Goal: Task Accomplishment & Management: Manage account settings

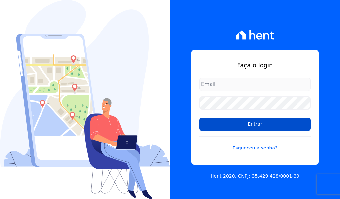
type input "[EMAIL_ADDRESS][DOMAIN_NAME]"
click at [257, 124] on input "Entrar" at bounding box center [255, 124] width 112 height 13
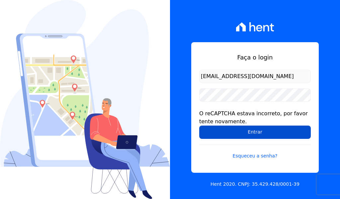
drag, startPoint x: 247, startPoint y: 136, endPoint x: 230, endPoint y: 136, distance: 16.9
click at [247, 136] on input "Entrar" at bounding box center [255, 132] width 112 height 13
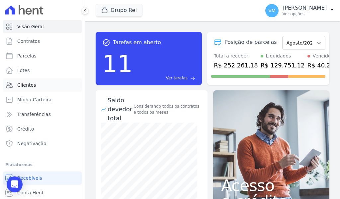
click at [35, 84] on link "Clientes" at bounding box center [42, 84] width 79 height 13
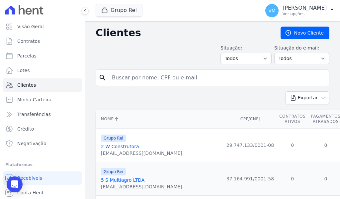
click at [168, 76] on input "search" at bounding box center [217, 77] width 219 height 13
paste input "35027444168"
type input "35027444168"
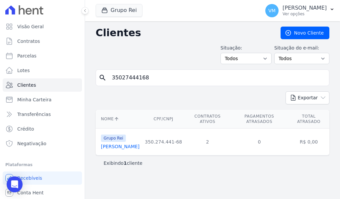
click at [135, 146] on link "Analice Ferreira De Melo" at bounding box center [120, 146] width 39 height 5
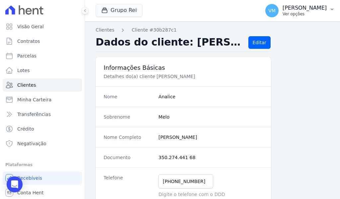
click at [318, 6] on p "[PERSON_NAME]" at bounding box center [305, 8] width 44 height 7
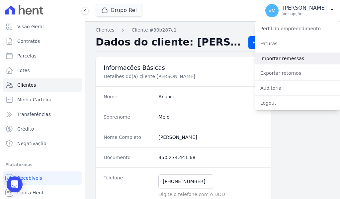
click at [283, 60] on link "Importar remessas" at bounding box center [297, 58] width 85 height 12
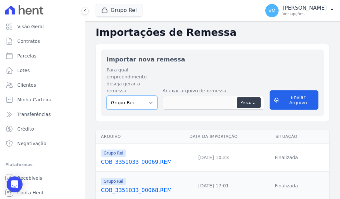
click at [127, 99] on select "Grupo Rei" at bounding box center [132, 103] width 51 height 14
click at [251, 97] on button "Procurar" at bounding box center [249, 102] width 24 height 11
type input "COB_3351033_00070.REM"
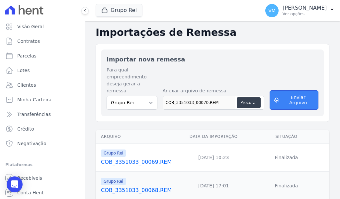
click at [287, 94] on button "Enviar Arquivo" at bounding box center [294, 99] width 49 height 19
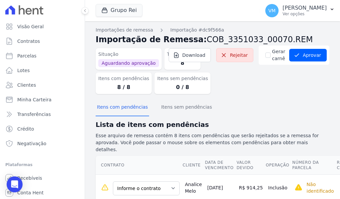
click at [214, 88] on dl "Situação Aguardando aprovação Total de Itens 8 Itens com pendências 8 / 8 Itens…" at bounding box center [164, 70] width 137 height 49
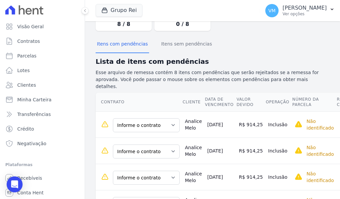
scroll to position [66, 0]
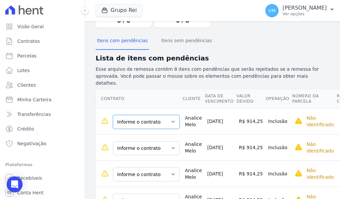
click at [139, 115] on select "Informe o contrato QD: 00007 LT: 011 QD: 00011 LT: 013" at bounding box center [146, 122] width 67 height 14
click at [154, 117] on select "Informe o contrato QD: 00007 LT: 011 QD: 00011 LT: 013" at bounding box center [146, 122] width 67 height 14
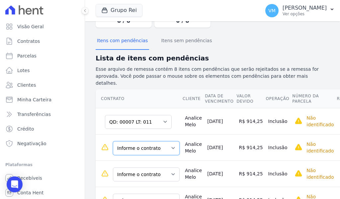
click at [145, 141] on select "Informe o contrato QD: 00007 LT: 011 QD: 00011 LT: 013" at bounding box center [146, 148] width 67 height 14
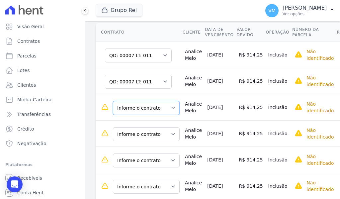
drag, startPoint x: 146, startPoint y: 100, endPoint x: 144, endPoint y: 105, distance: 6.1
click at [146, 101] on select "Informe o contrato QD: 00007 LT: 011 QD: 00011 LT: 013" at bounding box center [146, 108] width 67 height 14
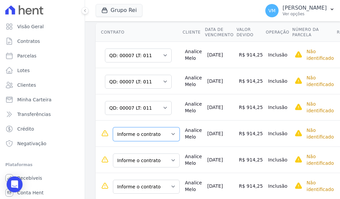
click at [144, 129] on select "Informe o contrato QD: 00007 LT: 011 QD: 00011 LT: 013" at bounding box center [146, 134] width 67 height 14
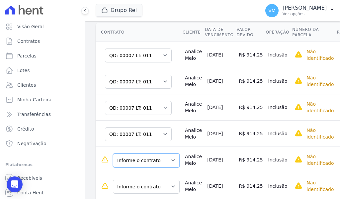
click at [142, 153] on select "Informe o contrato QD: 00007 LT: 011 QD: 00011 LT: 013" at bounding box center [146, 160] width 67 height 14
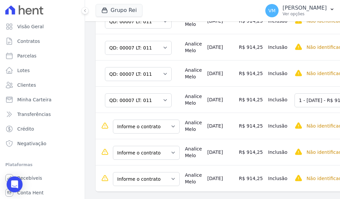
scroll to position [199, 0]
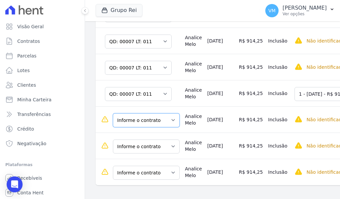
click at [143, 115] on select "Informe o contrato QD: 00007 LT: 011 QD: 00011 LT: 013" at bounding box center [146, 120] width 67 height 14
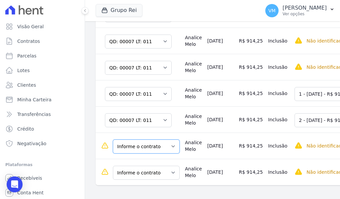
click at [145, 142] on select "Informe o contrato QD: 00007 LT: 011 QD: 00011 LT: 013" at bounding box center [146, 147] width 67 height 14
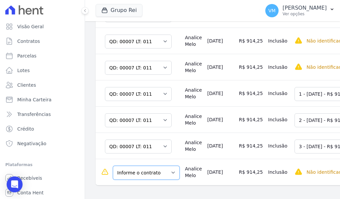
click at [144, 166] on select "Informe o contrato QD: 00007 LT: 011 QD: 00011 LT: 013" at bounding box center [146, 173] width 67 height 14
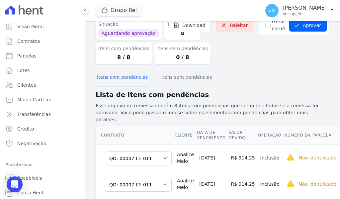
scroll to position [0, 0]
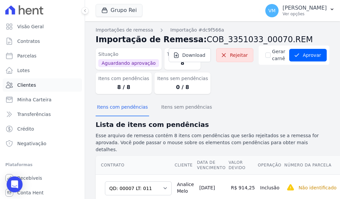
click at [27, 83] on span "Clientes" at bounding box center [26, 85] width 19 height 7
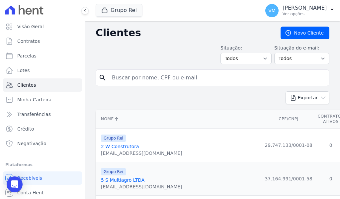
click at [156, 76] on input "search" at bounding box center [217, 77] width 219 height 13
drag, startPoint x: 182, startPoint y: 79, endPoint x: 177, endPoint y: 79, distance: 5.3
click at [182, 79] on input "search" at bounding box center [217, 77] width 219 height 13
paste input "35027444168"
type input "35027444168"
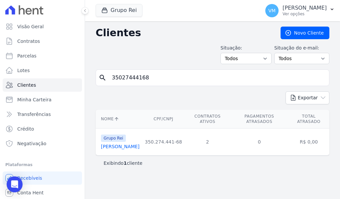
click at [121, 146] on link "[PERSON_NAME]" at bounding box center [120, 146] width 39 height 5
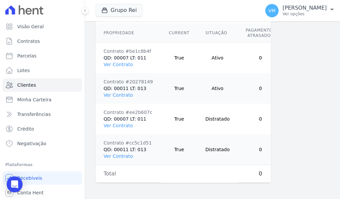
scroll to position [497, 0]
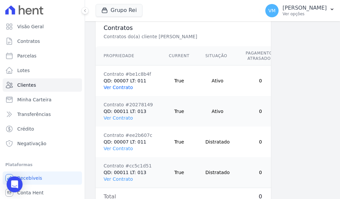
click at [116, 90] on link "Ver Contrato" at bounding box center [118, 87] width 29 height 5
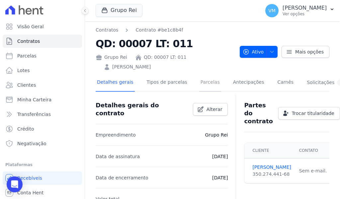
click at [201, 83] on link "Parcelas" at bounding box center [210, 83] width 22 height 18
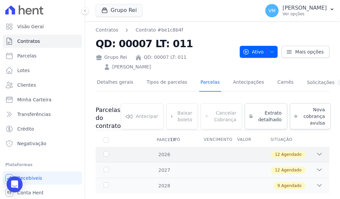
scroll to position [14, 0]
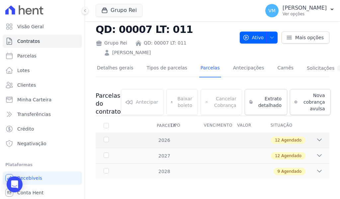
click at [181, 141] on div "12 Agendado" at bounding box center [224, 140] width 198 height 7
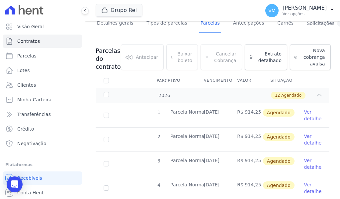
scroll to position [0, 0]
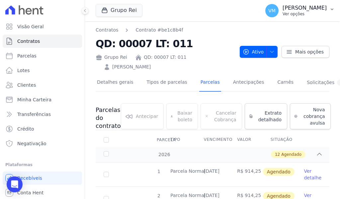
click at [307, 8] on p "[PERSON_NAME]" at bounding box center [305, 8] width 44 height 7
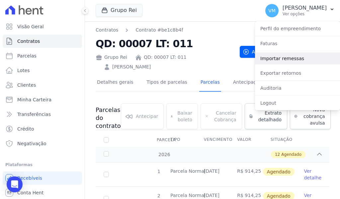
click at [270, 60] on link "Importar remessas" at bounding box center [297, 58] width 85 height 12
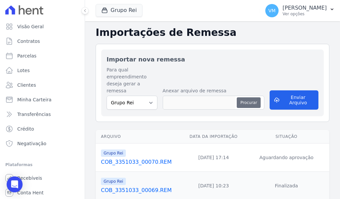
click at [250, 97] on button "Procurar" at bounding box center [249, 102] width 24 height 11
type input "COB_3351033_00070.REM"
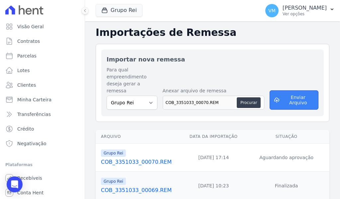
click at [282, 93] on button "Enviar Arquivo" at bounding box center [294, 99] width 49 height 19
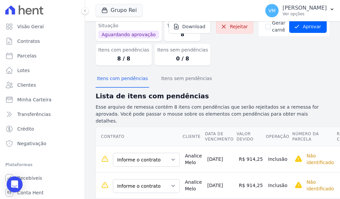
scroll to position [100, 0]
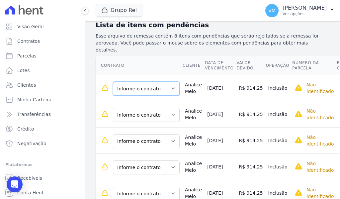
click at [147, 83] on select "Informe o contrato QD: 00007 LT: 011 QD: 00011 LT: 013" at bounding box center [146, 89] width 67 height 14
click at [136, 120] on td "Informe o contrato QD: 00007 LT: 011 QD: 00011 LT: 013" at bounding box center [139, 114] width 87 height 26
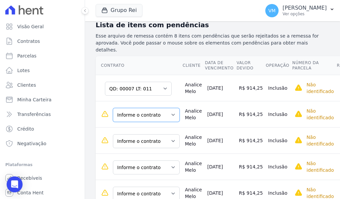
click at [142, 112] on select "Informe o contrato QD: 00007 LT: 011 QD: 00011 LT: 013" at bounding box center [146, 115] width 67 height 14
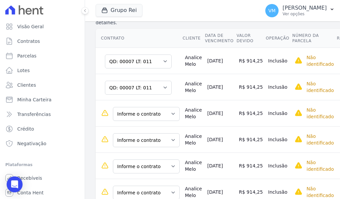
scroll to position [166, 0]
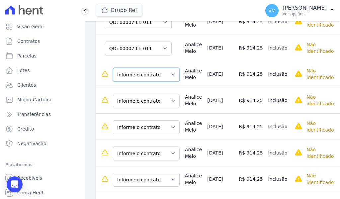
drag, startPoint x: 150, startPoint y: 64, endPoint x: 145, endPoint y: 73, distance: 10.1
click at [150, 68] on select "Informe o contrato QD: 00007 LT: 011 QD: 00011 LT: 013" at bounding box center [146, 75] width 67 height 14
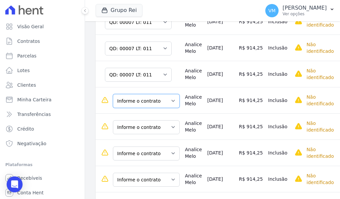
click at [141, 96] on select "Informe o contrato QD: 00007 LT: 011 QD: 00011 LT: 013" at bounding box center [146, 101] width 67 height 14
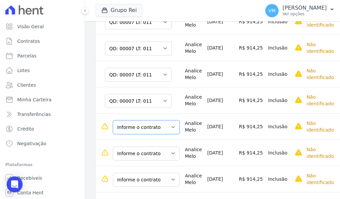
click at [145, 123] on select "Informe o contrato QD: 00007 LT: 011 QD: 00011 LT: 013" at bounding box center [146, 127] width 67 height 14
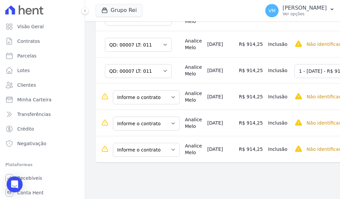
scroll to position [223, 0]
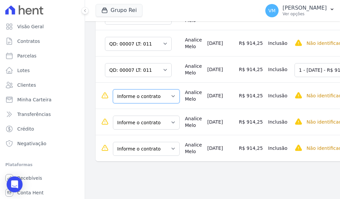
click at [145, 91] on select "Informe o contrato QD: 00007 LT: 011 QD: 00011 LT: 013" at bounding box center [146, 96] width 67 height 14
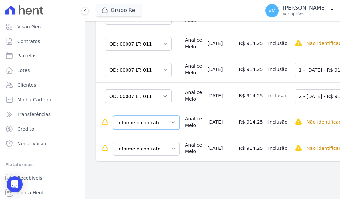
click at [142, 117] on select "Informe o contrato QD: 00007 LT: 011 QD: 00011 LT: 013" at bounding box center [146, 123] width 67 height 14
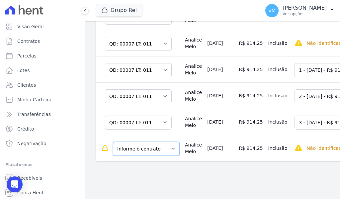
click at [144, 144] on select "Informe o contrato QD: 00007 LT: 011 QD: 00011 LT: 013" at bounding box center [146, 149] width 67 height 14
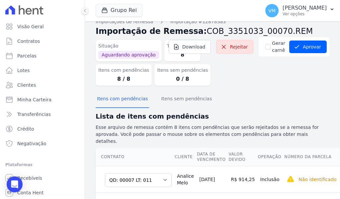
scroll to position [0, 0]
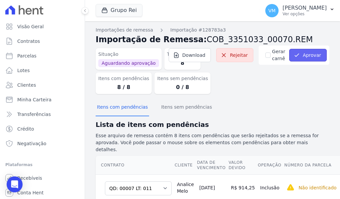
click at [311, 54] on button "Aprovar" at bounding box center [308, 55] width 38 height 13
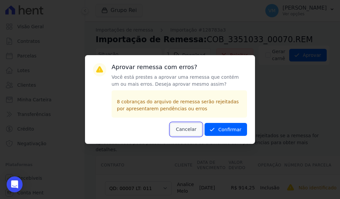
click at [193, 130] on button "Cancelar" at bounding box center [186, 129] width 32 height 13
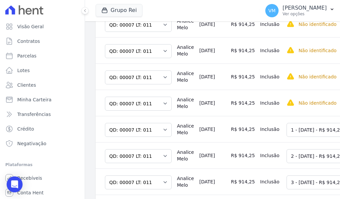
scroll to position [174, 0]
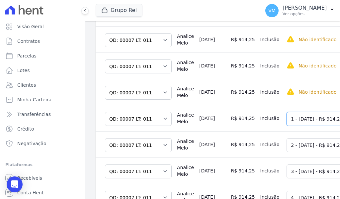
click at [307, 116] on select "Selecione uma 1 - 05/01/2026 - R$ 914,25 - Agendado 2 - 05/02/2026 - R$ 914,25 …" at bounding box center [337, 119] width 101 height 14
click at [185, 79] on td "Analice Melo" at bounding box center [185, 92] width 22 height 26
click at [258, 63] on td "Inclusão" at bounding box center [271, 65] width 27 height 26
click at [258, 57] on td "Inclusão" at bounding box center [271, 65] width 27 height 26
click at [258, 38] on td "Inclusão" at bounding box center [271, 39] width 27 height 26
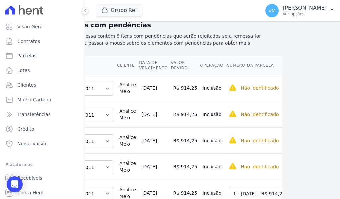
scroll to position [100, 64]
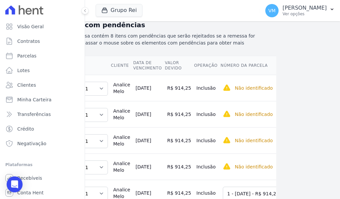
click at [194, 78] on td "Inclusão" at bounding box center [207, 88] width 27 height 26
click at [165, 79] on td "R$ 914,25" at bounding box center [179, 88] width 29 height 26
click at [120, 80] on td "Analice Melo" at bounding box center [122, 88] width 22 height 26
click at [147, 83] on td "05/09/2025" at bounding box center [149, 88] width 32 height 26
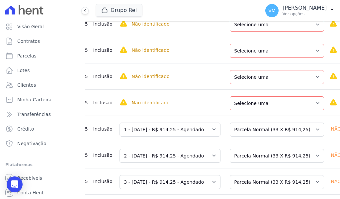
scroll to position [75, 0]
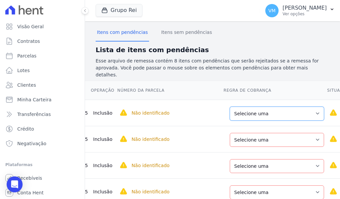
click at [234, 107] on select "Selecione uma Nova Parcela Avulsa Parcela Avulsa Existente Parcela Normal (33 X…" at bounding box center [277, 114] width 94 height 14
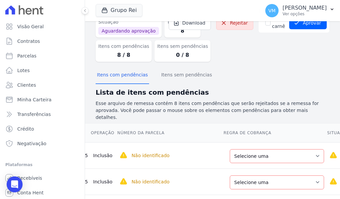
scroll to position [0, 0]
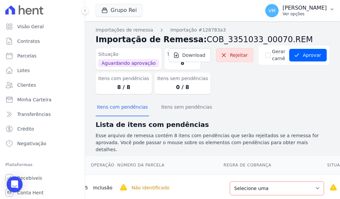
click at [311, 8] on p "[PERSON_NAME]" at bounding box center [305, 8] width 44 height 7
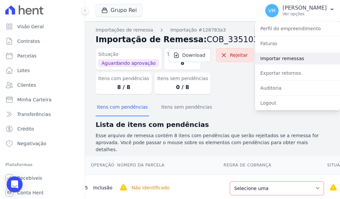
drag, startPoint x: 278, startPoint y: 55, endPoint x: 214, endPoint y: 55, distance: 64.1
click at [278, 55] on link "Importar remessas" at bounding box center [297, 58] width 85 height 12
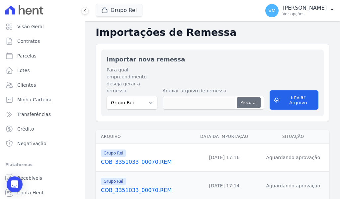
click at [247, 97] on button "Procurar" at bounding box center [249, 102] width 24 height 11
type input "COB_3351033_00071.REM"
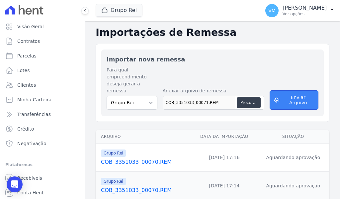
drag, startPoint x: 282, startPoint y: 91, endPoint x: 256, endPoint y: 94, distance: 26.3
click at [282, 91] on button "Enviar Arquivo" at bounding box center [294, 99] width 49 height 19
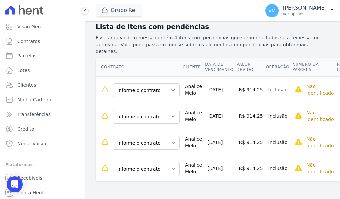
scroll to position [100, 0]
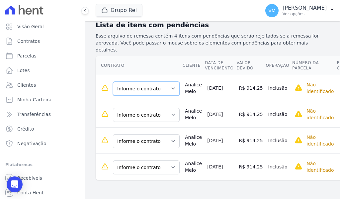
drag, startPoint x: 146, startPoint y: 79, endPoint x: 143, endPoint y: 85, distance: 6.8
click at [146, 82] on select "Informe o contrato QD: 00007 LT: 011 QD: 00011 LT: 013" at bounding box center [146, 89] width 67 height 14
click at [141, 117] on td "Informe o contrato QD: 00007 LT: 011 QD: 00011 LT: 013" at bounding box center [139, 114] width 87 height 26
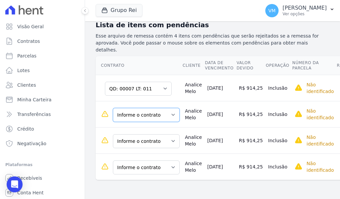
drag, startPoint x: 141, startPoint y: 109, endPoint x: 141, endPoint y: 114, distance: 5.7
click at [141, 109] on select "Informe o contrato QD: 00007 LT: 011 QD: 00011 LT: 013" at bounding box center [146, 115] width 67 height 14
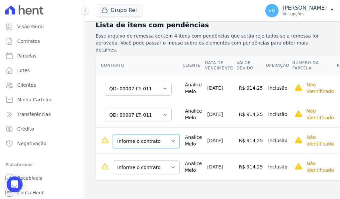
click at [144, 135] on select "Informe o contrato QD: 00007 LT: 011 QD: 00011 LT: 013" at bounding box center [146, 141] width 67 height 14
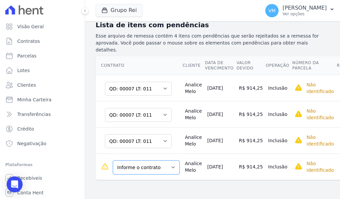
click at [146, 162] on select "Informe o contrato QD: 00007 LT: 011 QD: 00011 LT: 013" at bounding box center [146, 167] width 67 height 14
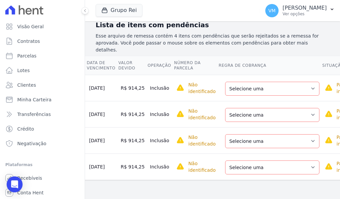
scroll to position [0, 124]
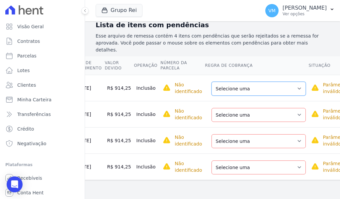
click at [236, 84] on select "Selecione uma Nova Parcela Avulsa Parcela Avulsa Existente Parcela Normal (33 X…" at bounding box center [259, 89] width 94 height 14
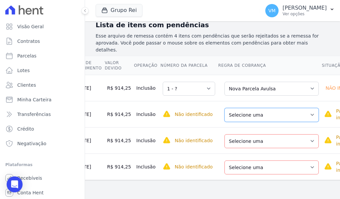
click at [226, 108] on select "Selecione uma Nova Parcela Avulsa Parcela Avulsa Existente Parcela Normal (33 X…" at bounding box center [272, 115] width 94 height 14
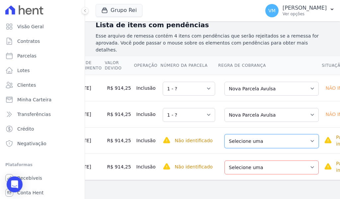
drag, startPoint x: 227, startPoint y: 136, endPoint x: 230, endPoint y: 138, distance: 3.6
click at [227, 136] on select "Selecione uma Nova Parcela Avulsa Parcela Avulsa Existente Parcela Normal (33 X…" at bounding box center [272, 141] width 94 height 14
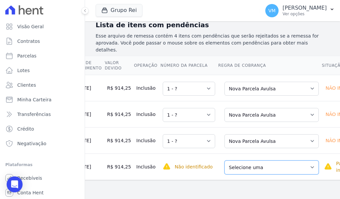
click at [231, 162] on select "Selecione uma Nova Parcela Avulsa Parcela Avulsa Existente Parcela Normal (33 X…" at bounding box center [272, 167] width 94 height 14
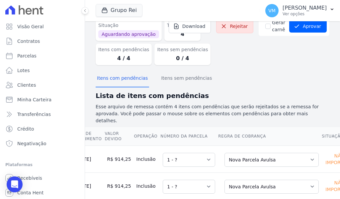
scroll to position [98, 0]
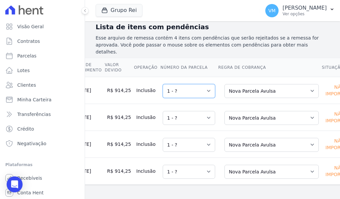
click at [166, 86] on select "Selecione uma 1 - ?" at bounding box center [189, 91] width 52 height 14
click at [167, 86] on select "Selecione uma 1 - ?" at bounding box center [189, 91] width 52 height 14
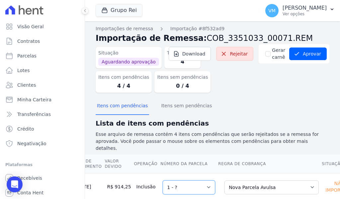
scroll to position [0, 0]
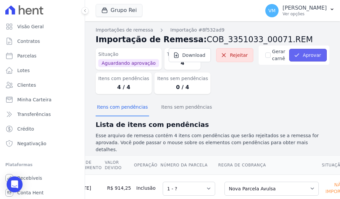
click at [306, 54] on button "Aprovar" at bounding box center [308, 55] width 38 height 13
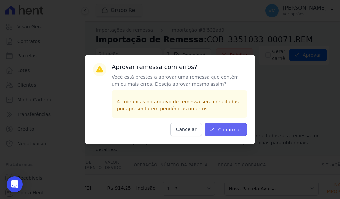
click at [238, 131] on button "Confirmar" at bounding box center [226, 129] width 43 height 13
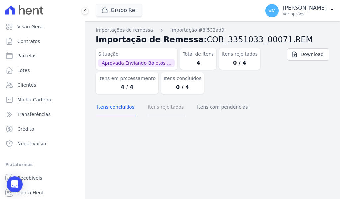
click at [172, 108] on button "Itens rejeitados" at bounding box center [165, 107] width 39 height 17
click at [208, 107] on button "Itens com pendências" at bounding box center [222, 107] width 53 height 17
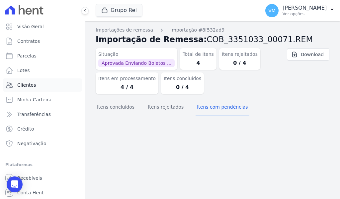
click at [23, 83] on span "Clientes" at bounding box center [26, 85] width 19 height 7
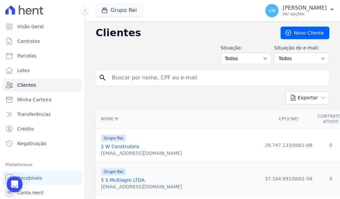
click at [164, 73] on input "search" at bounding box center [217, 77] width 219 height 13
drag, startPoint x: 182, startPoint y: 83, endPoint x: 179, endPoint y: 81, distance: 4.0
click at [182, 82] on input "search" at bounding box center [217, 77] width 219 height 13
paste input "35027444168"
type input "35027444168"
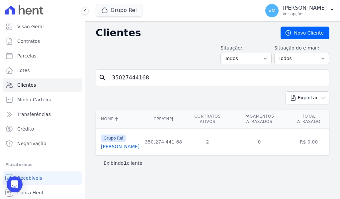
click at [140, 146] on link "[PERSON_NAME]" at bounding box center [120, 146] width 39 height 5
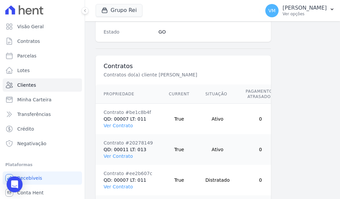
scroll to position [465, 0]
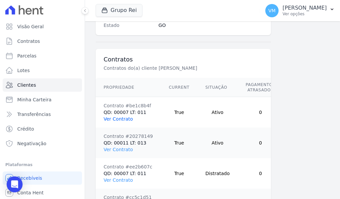
click at [121, 122] on link "Ver Contrato" at bounding box center [118, 118] width 29 height 5
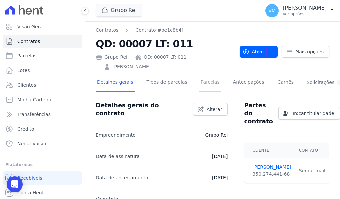
click at [201, 83] on link "Parcelas" at bounding box center [210, 83] width 22 height 18
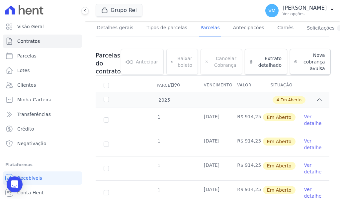
scroll to position [66, 0]
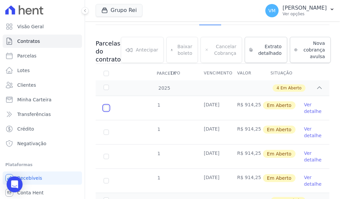
click at [107, 107] on input "checkbox" at bounding box center [106, 107] width 5 height 5
checkbox input "true"
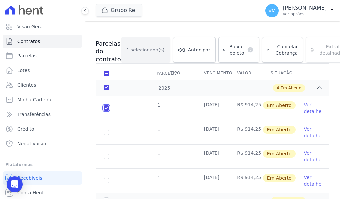
click at [106, 107] on input "checkbox" at bounding box center [106, 107] width 5 height 5
checkbox input "false"
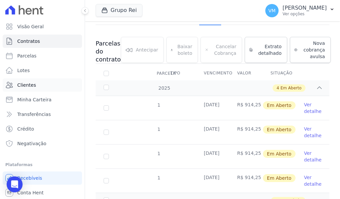
click at [31, 83] on span "Clientes" at bounding box center [26, 85] width 19 height 7
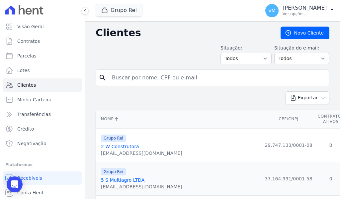
click at [139, 79] on input "search" at bounding box center [217, 77] width 219 height 13
paste input "19623"
type input "19623"
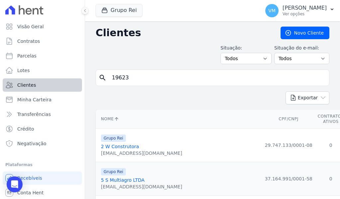
drag, startPoint x: 58, startPoint y: 81, endPoint x: 53, endPoint y: 81, distance: 5.3
click at [53, 81] on div "Visão Geral Contratos Parcelas Lotes Clientes Minha Carteira Transferências Cré…" at bounding box center [170, 99] width 340 height 199
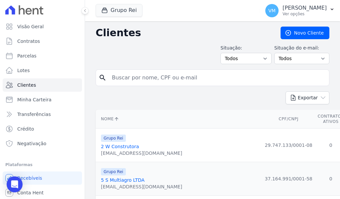
click at [132, 75] on input "search" at bounding box center [217, 77] width 219 height 13
paste input "35027444168"
type input "35027444168"
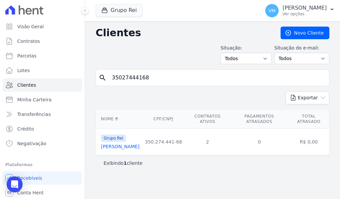
click at [125, 147] on link "[PERSON_NAME]" at bounding box center [120, 146] width 39 height 5
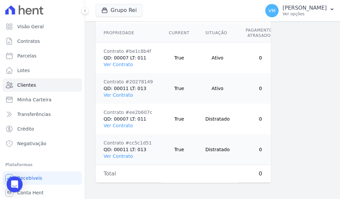
scroll to position [530, 0]
click at [115, 92] on link "Ver Contrato" at bounding box center [118, 94] width 29 height 5
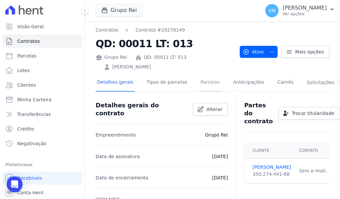
click at [199, 82] on link "Parcelas" at bounding box center [210, 83] width 22 height 18
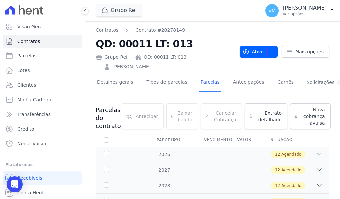
scroll to position [30, 0]
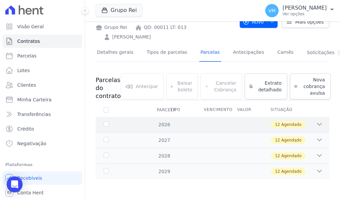
click at [105, 125] on div "2026" at bounding box center [111, 124] width 19 height 7
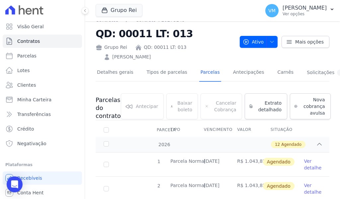
scroll to position [0, 0]
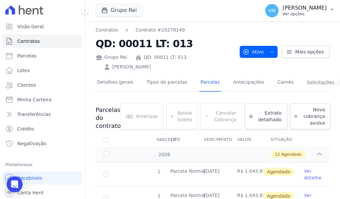
click at [311, 11] on p "Ver opções" at bounding box center [305, 13] width 44 height 5
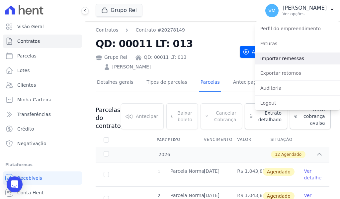
click at [279, 60] on link "Importar remessas" at bounding box center [297, 58] width 85 height 12
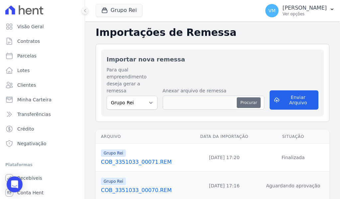
click at [255, 97] on button "Procurar" at bounding box center [249, 102] width 24 height 11
type input "COB_3351033_00072.REM"
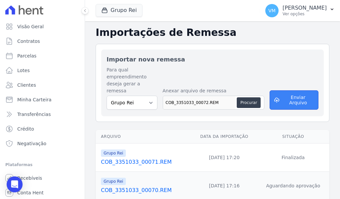
click at [299, 91] on button "Enviar Arquivo" at bounding box center [294, 99] width 49 height 19
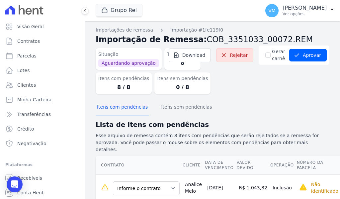
scroll to position [66, 0]
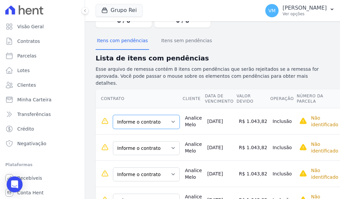
click at [146, 118] on select "Informe o contrato QD: 00007 LT: 011 QD: 00011 LT: 013" at bounding box center [146, 122] width 67 height 14
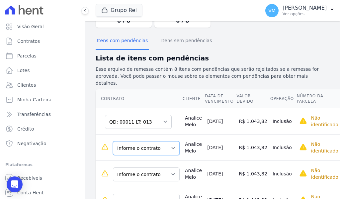
click at [144, 145] on select "Informe o contrato QD: 00007 LT: 011 QD: 00011 LT: 013" at bounding box center [146, 148] width 67 height 14
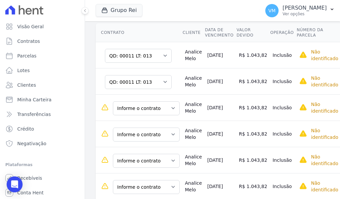
scroll to position [133, 0]
drag, startPoint x: 145, startPoint y: 103, endPoint x: 145, endPoint y: 107, distance: 4.4
click at [145, 103] on select "Informe o contrato QD: 00007 LT: 011 QD: 00011 LT: 013" at bounding box center [146, 108] width 67 height 14
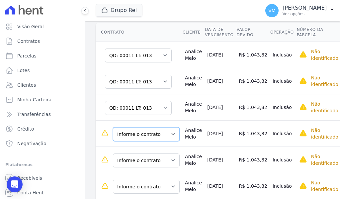
click at [144, 128] on select "Informe o contrato QD: 00007 LT: 011 QD: 00011 LT: 013" at bounding box center [146, 134] width 67 height 14
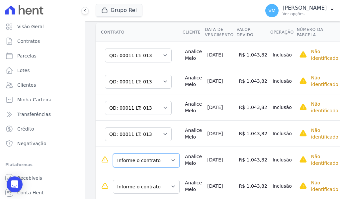
click at [145, 153] on select "Informe o contrato QD: 00007 LT: 011 QD: 00011 LT: 013" at bounding box center [146, 160] width 67 height 14
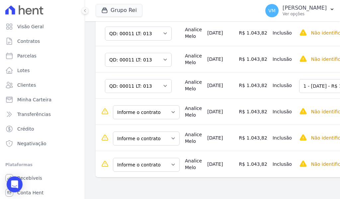
scroll to position [223, 0]
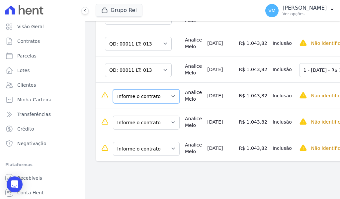
drag, startPoint x: 142, startPoint y: 90, endPoint x: 142, endPoint y: 97, distance: 7.0
click at [142, 90] on select "Informe o contrato QD: 00007 LT: 011 QD: 00011 LT: 013" at bounding box center [146, 96] width 67 height 14
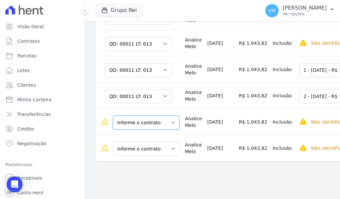
click at [137, 116] on select "Informe o contrato QD: 00007 LT: 011 QD: 00011 LT: 013" at bounding box center [146, 123] width 67 height 14
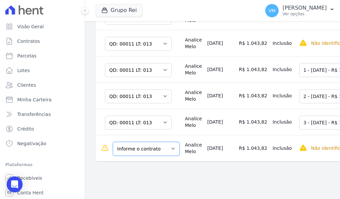
click at [137, 146] on select "Informe o contrato QD: 00007 LT: 011 QD: 00011 LT: 013" at bounding box center [146, 149] width 67 height 14
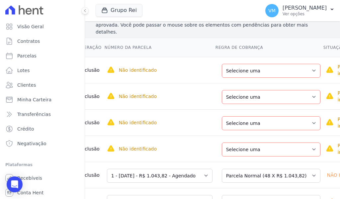
scroll to position [108, 0]
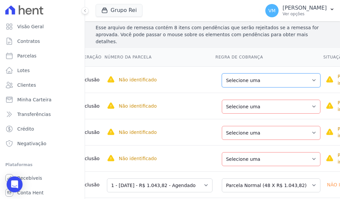
click at [248, 74] on select "Selecione uma Nova Parcela Avulsa Parcela Avulsa Existente Parcela Normal (48 X…" at bounding box center [271, 80] width 99 height 14
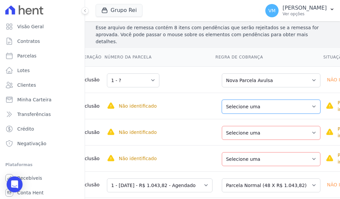
click at [241, 100] on select "Selecione uma Nova Parcela Avulsa Parcela Avulsa Existente Parcela Normal (48 X…" at bounding box center [271, 107] width 99 height 14
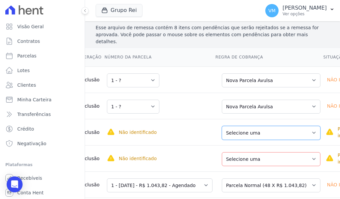
click at [237, 128] on select "Selecione uma Nova Parcela Avulsa Parcela Avulsa Existente Parcela Normal (48 X…" at bounding box center [271, 133] width 99 height 14
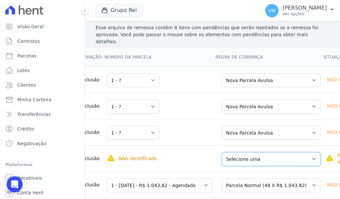
click at [236, 155] on select "Selecione uma Nova Parcela Avulsa Parcela Avulsa Existente Parcela Normal (48 X…" at bounding box center [271, 159] width 99 height 14
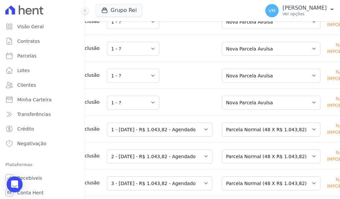
scroll to position [174, 0]
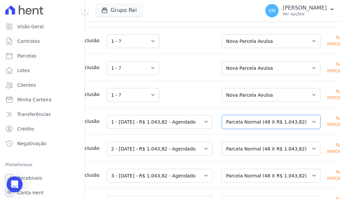
click at [242, 115] on select "Selecione uma Nova Parcela Avulsa Parcela Avulsa Existente Parcela Normal (48 X…" at bounding box center [271, 122] width 99 height 14
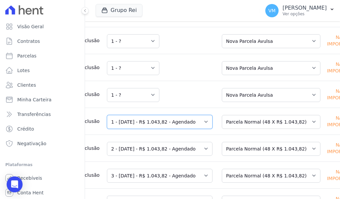
click at [157, 115] on select "Selecione uma 1 - [DATE] - R$ 1.043,82 - Agendado 2 - [DATE] - R$ 1.043,82 - Ag…" at bounding box center [160, 122] width 106 height 14
click at [226, 7] on div "Grupo Rei Você possui apenas um empreendimento Aplicar" at bounding box center [177, 11] width 162 height 22
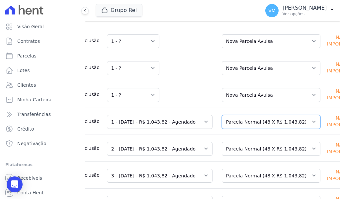
click at [238, 115] on select "Selecione uma Nova Parcela Avulsa Parcela Avulsa Existente Parcela Normal (48 X…" at bounding box center [271, 122] width 99 height 14
click at [226, 14] on div "Grupo Rei Você possui apenas um empreendimento Aplicar" at bounding box center [177, 11] width 162 height 22
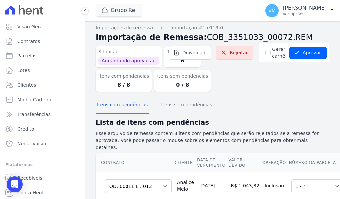
scroll to position [0, 0]
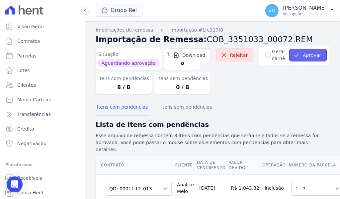
click at [301, 56] on button "Aprovar" at bounding box center [308, 55] width 38 height 13
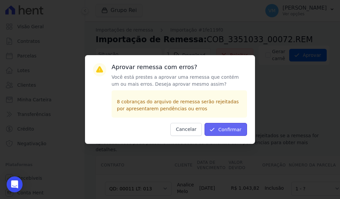
click at [221, 126] on button "Confirmar" at bounding box center [226, 129] width 43 height 13
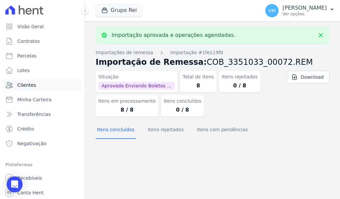
drag, startPoint x: 30, startPoint y: 88, endPoint x: 47, endPoint y: 85, distance: 17.2
click at [30, 88] on span "Clientes" at bounding box center [26, 85] width 19 height 7
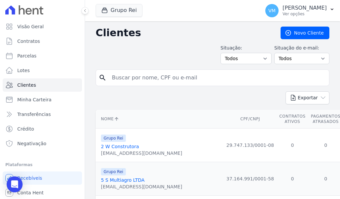
click at [148, 76] on input "search" at bounding box center [217, 77] width 219 height 13
drag, startPoint x: 177, startPoint y: 79, endPoint x: 172, endPoint y: 80, distance: 5.6
click at [177, 79] on input "search" at bounding box center [217, 77] width 219 height 13
paste input "35027444168"
type input "35027444168"
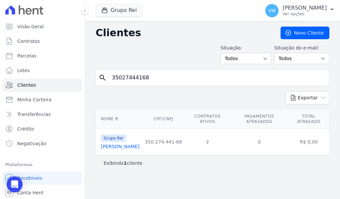
click at [135, 146] on link "[PERSON_NAME]" at bounding box center [120, 146] width 39 height 5
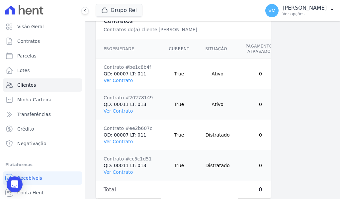
scroll to position [530, 0]
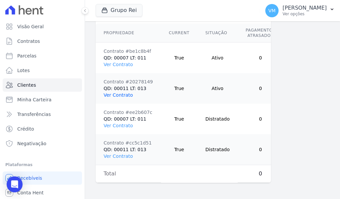
click at [123, 92] on link "Ver Contrato" at bounding box center [118, 94] width 29 height 5
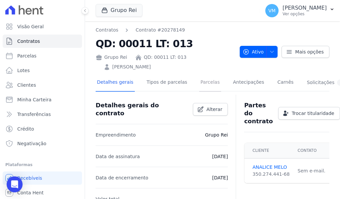
click at [206, 81] on link "Parcelas" at bounding box center [210, 83] width 22 height 18
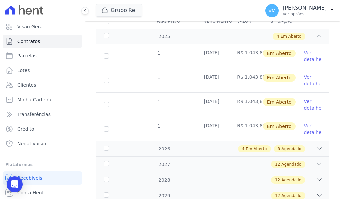
scroll to position [143, 0]
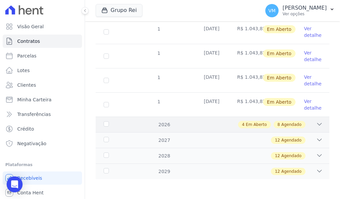
click at [202, 124] on div "4 Em Aberto 8 Agendado" at bounding box center [224, 124] width 198 height 7
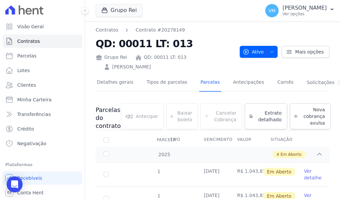
scroll to position [66, 0]
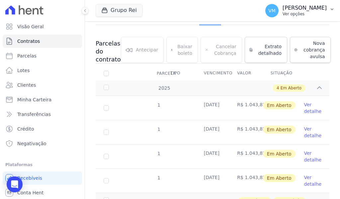
click at [312, 6] on p "[PERSON_NAME]" at bounding box center [305, 8] width 44 height 7
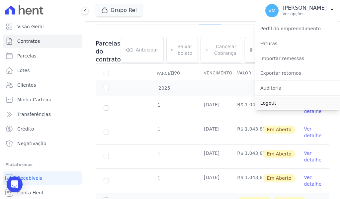
drag, startPoint x: 278, startPoint y: 102, endPoint x: 277, endPoint y: 98, distance: 4.1
click at [278, 102] on link "Logout" at bounding box center [297, 103] width 85 height 12
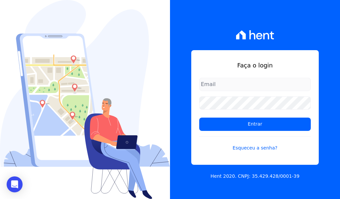
type input "[EMAIL_ADDRESS][DOMAIN_NAME]"
